Goal: Transaction & Acquisition: Purchase product/service

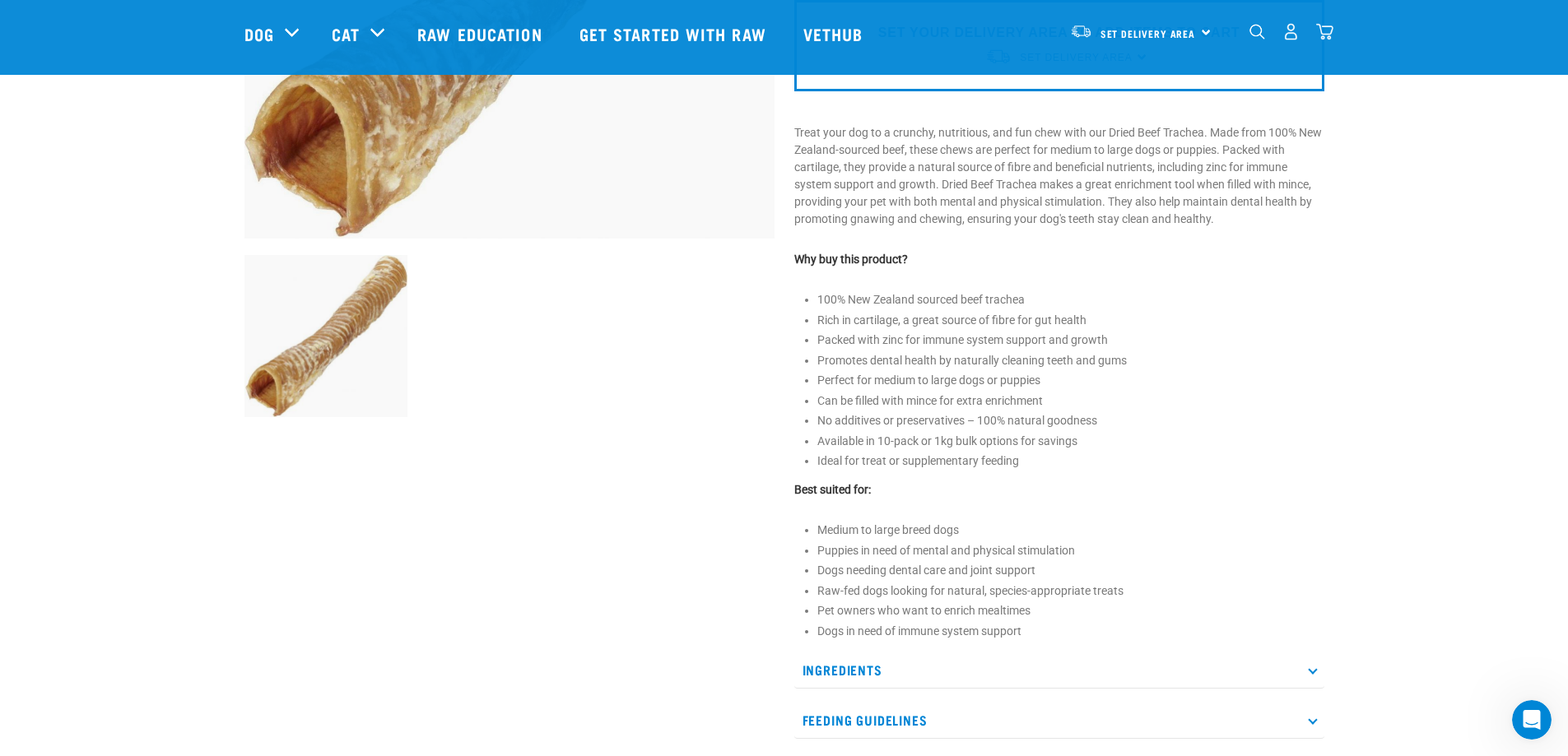
scroll to position [823, 0]
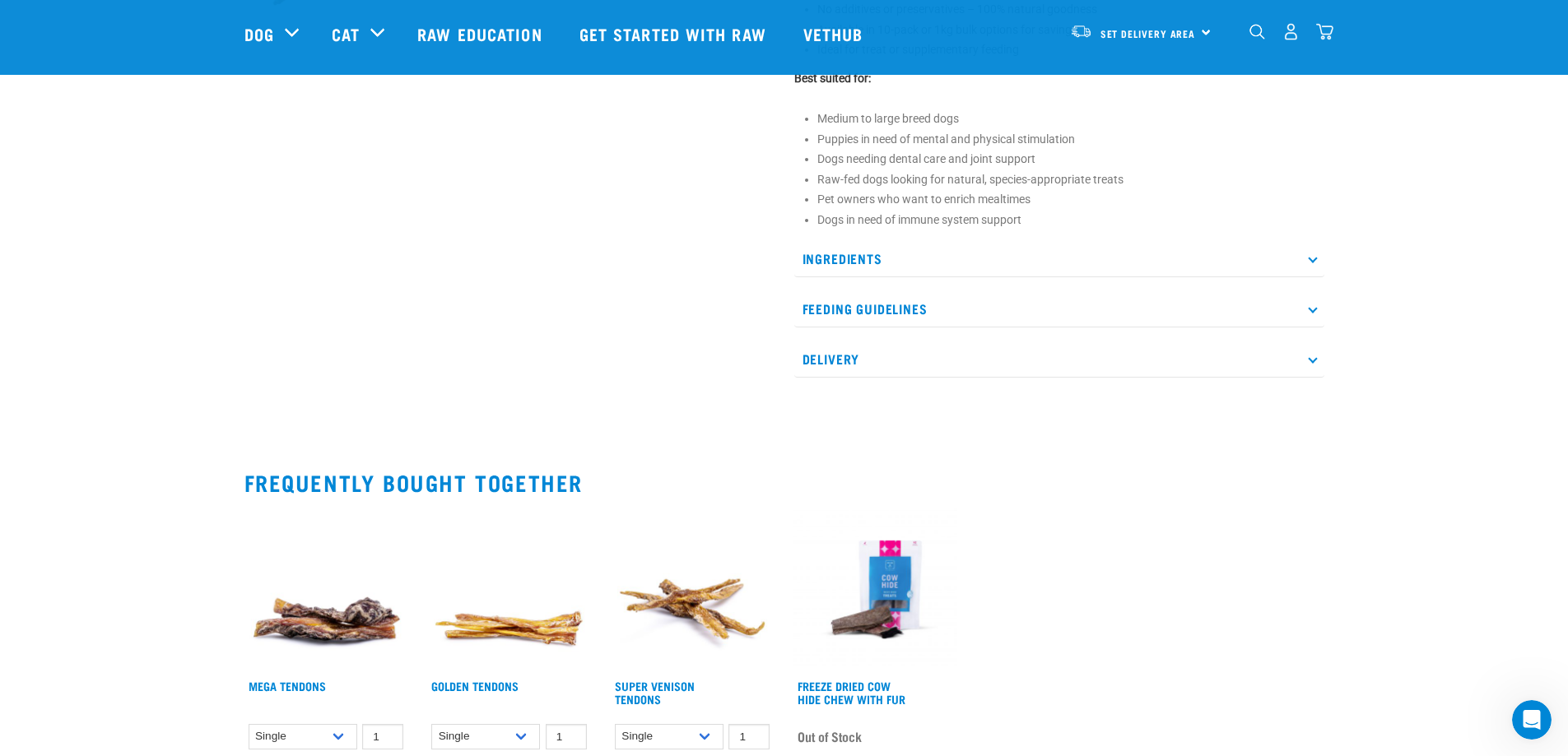
click at [1313, 310] on icon at bounding box center [1312, 307] width 9 height 9
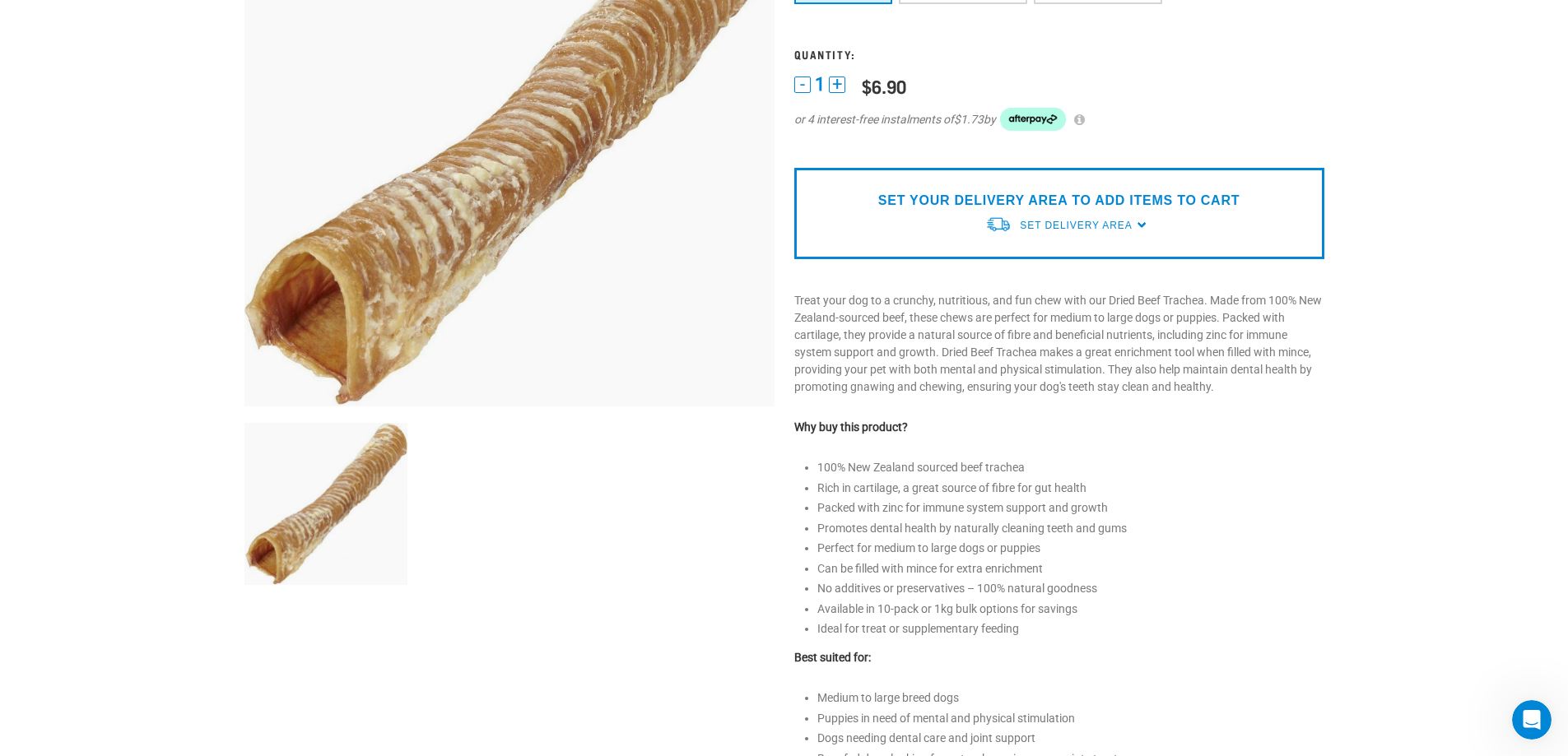
scroll to position [0, 0]
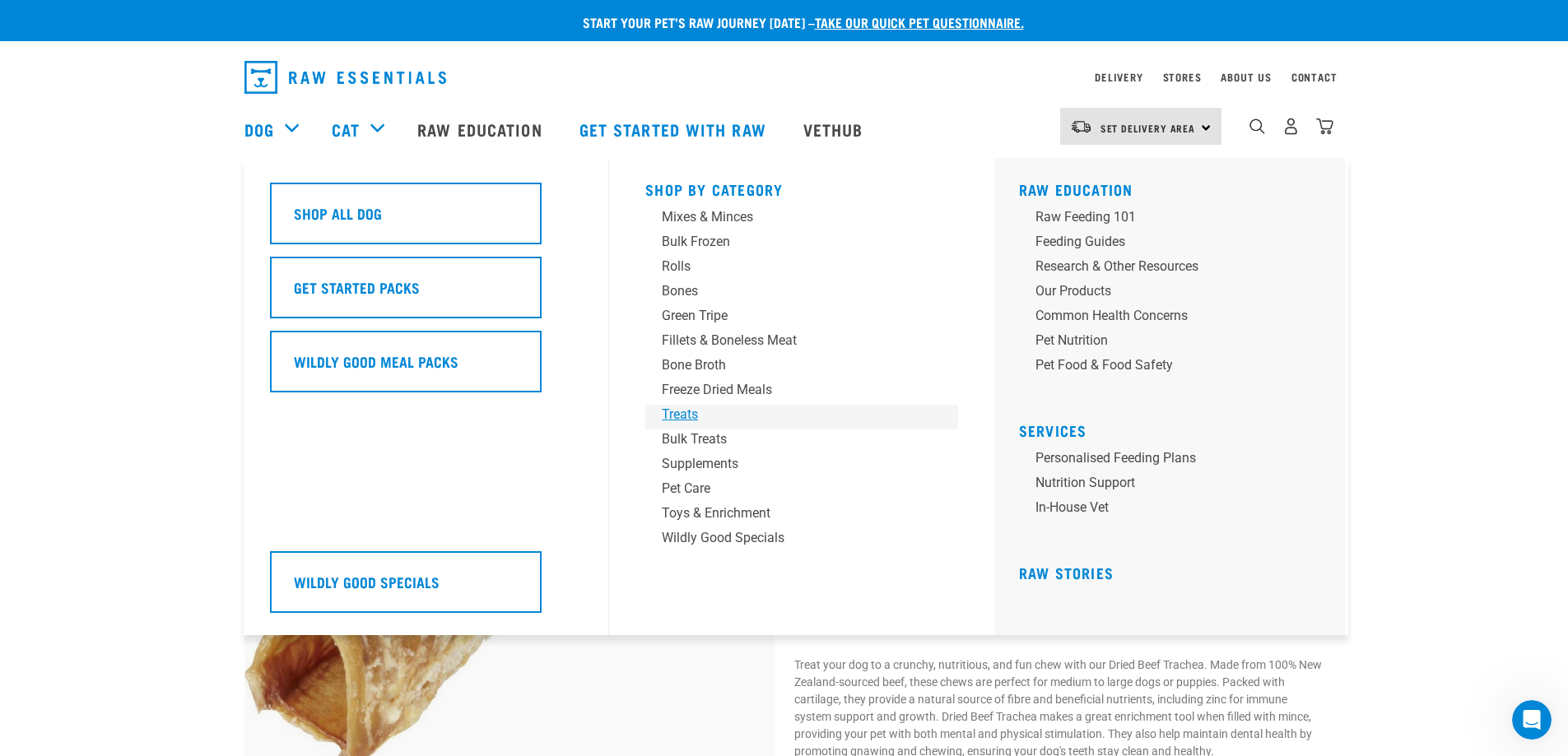
click at [682, 412] on div "Treats" at bounding box center [790, 414] width 257 height 19
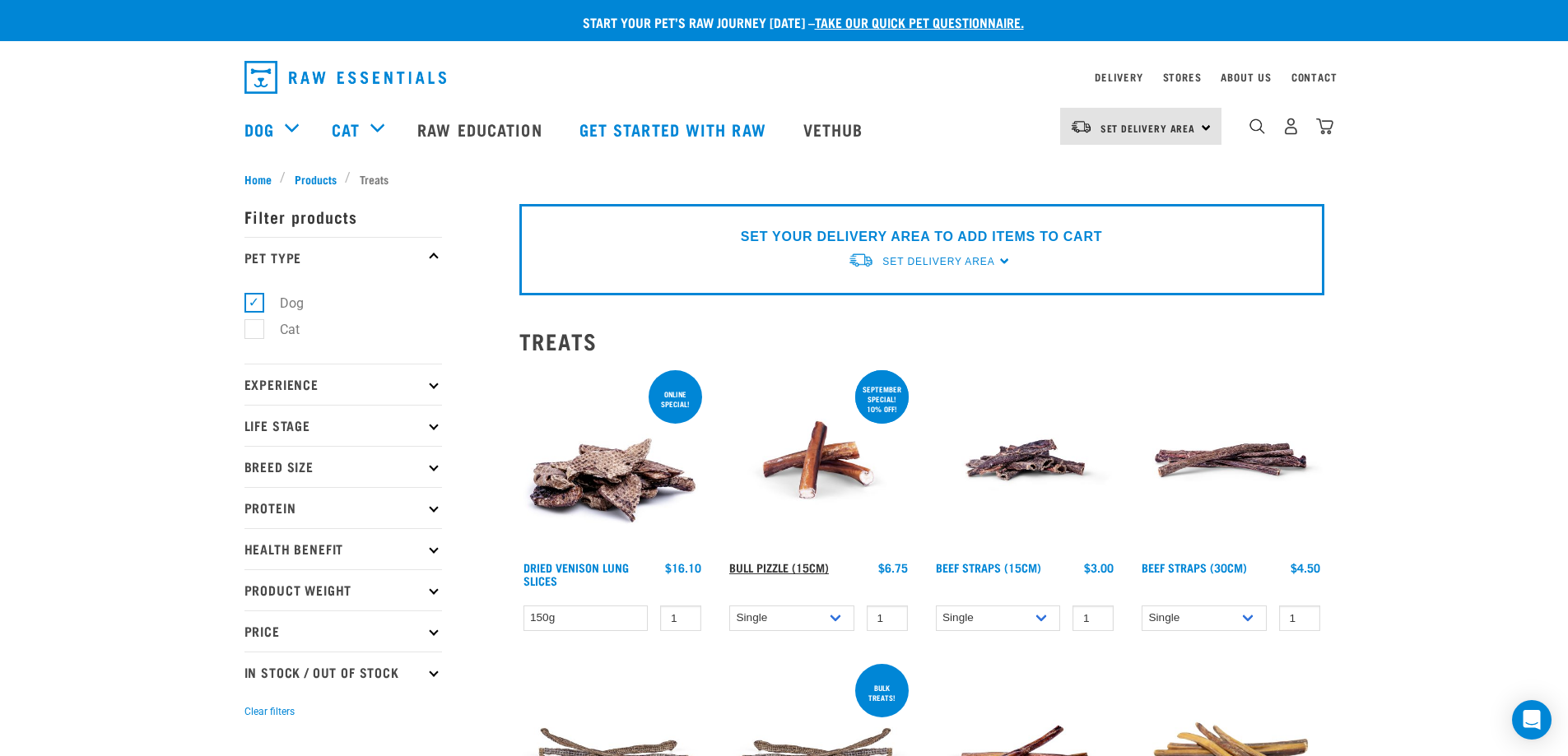
click at [770, 564] on link "Bull Pizzle (15cm)" at bounding box center [779, 567] width 100 height 6
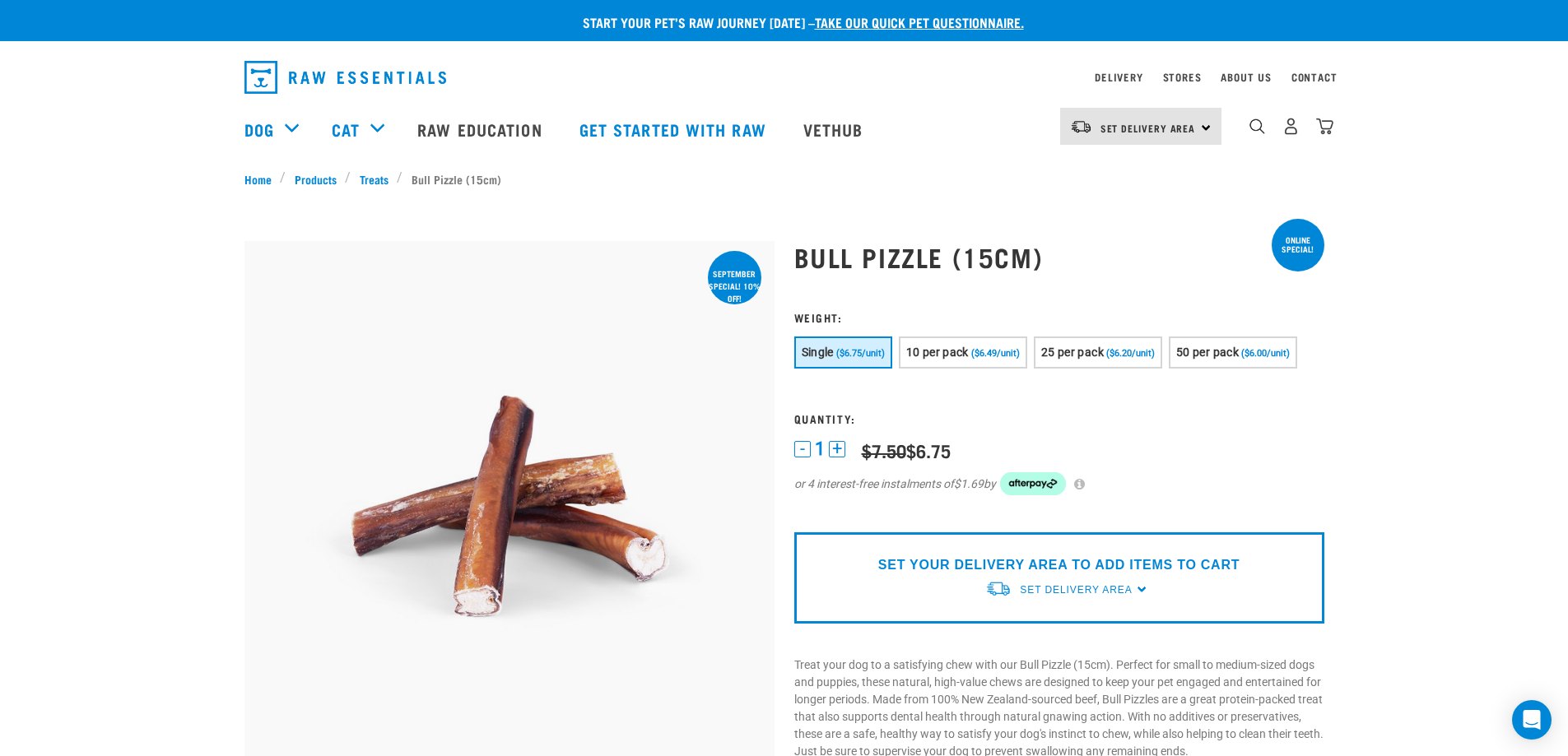
click at [1203, 132] on div "Set Delivery Area North Island South Island" at bounding box center [1141, 127] width 161 height 37
click at [1126, 174] on link "[GEOGRAPHIC_DATA]" at bounding box center [1139, 172] width 158 height 36
